Goal: Information Seeking & Learning: Learn about a topic

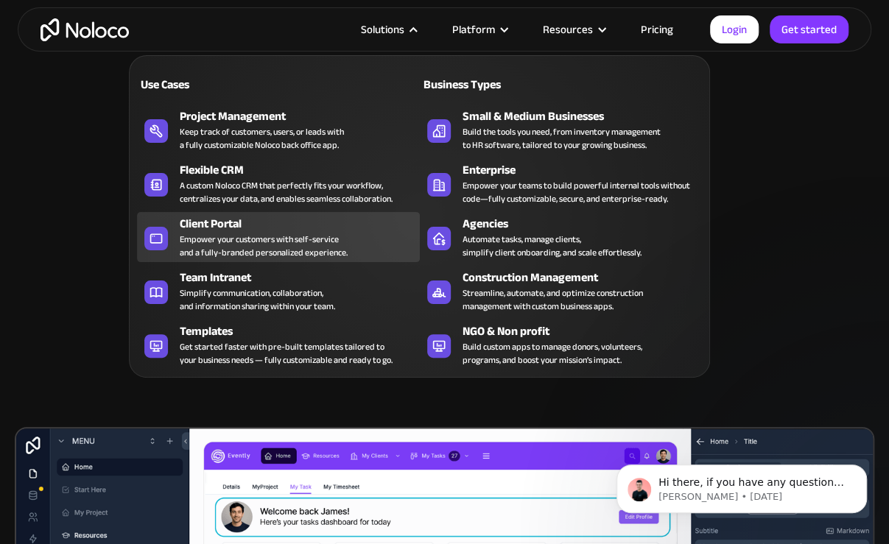
click at [228, 227] on div "Client Portal" at bounding box center [303, 224] width 246 height 18
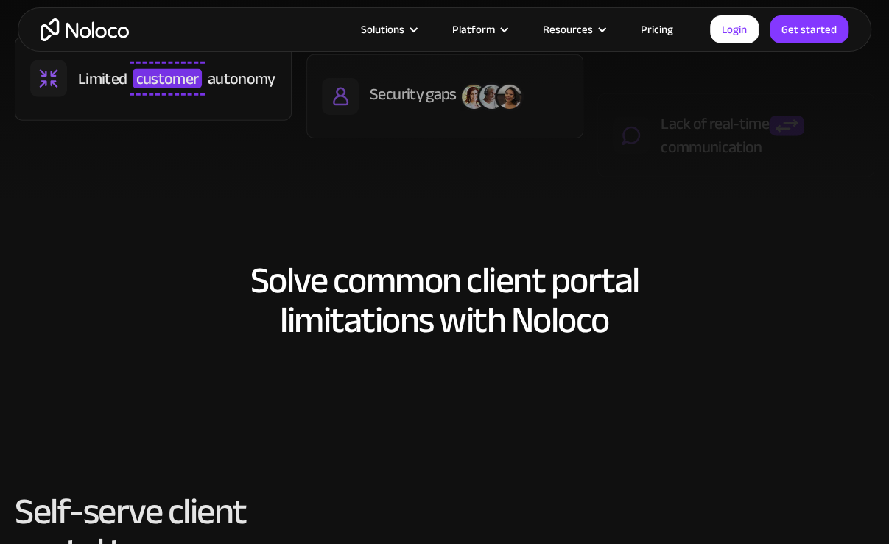
scroll to position [1031, 0]
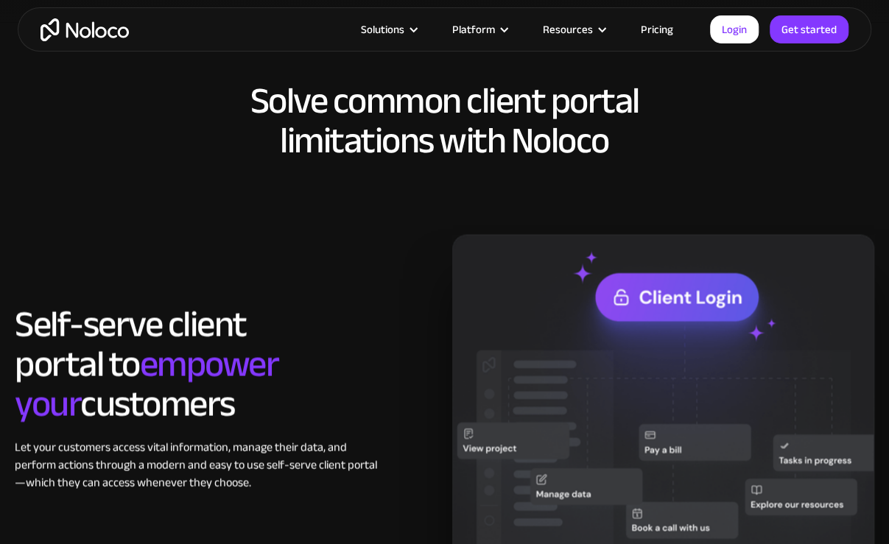
click at [659, 28] on link "Pricing" at bounding box center [657, 29] width 69 height 19
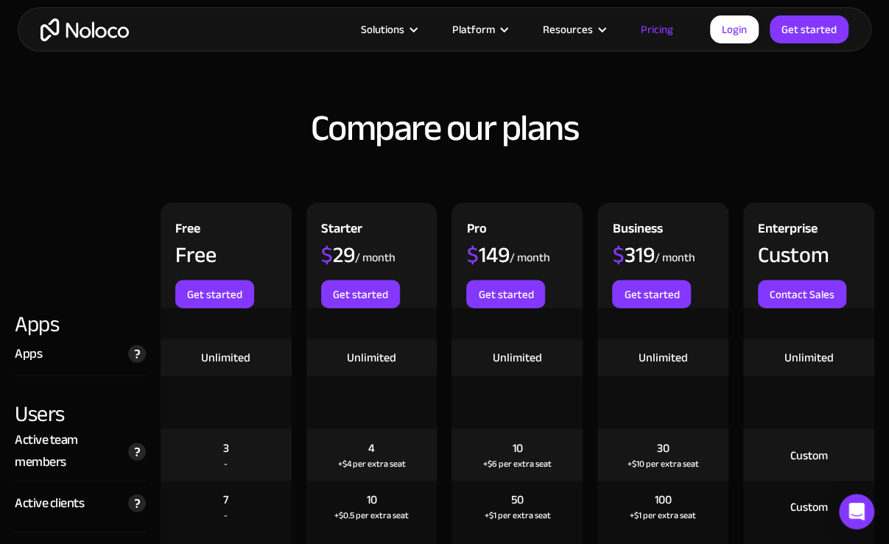
scroll to position [1547, 0]
